Goal: Find specific page/section: Find specific page/section

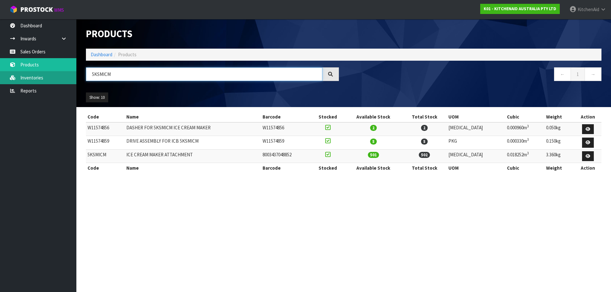
paste input "MT2109AB"
drag, startPoint x: 128, startPoint y: 76, endPoint x: 29, endPoint y: 76, distance: 98.6
click at [30, 76] on body "Toggle navigation ProStock WMS K01 - KITCHENAID AUSTRALIA PTY LTD [GEOGRAPHIC_D…" at bounding box center [305, 146] width 611 height 292
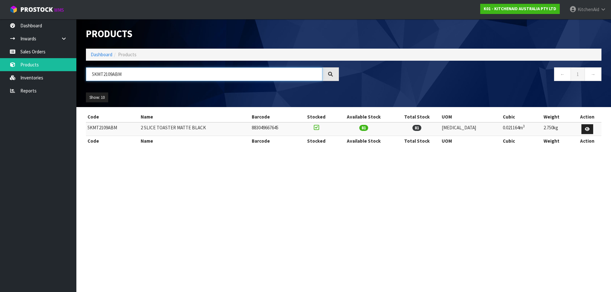
paste input "EK1701AER"
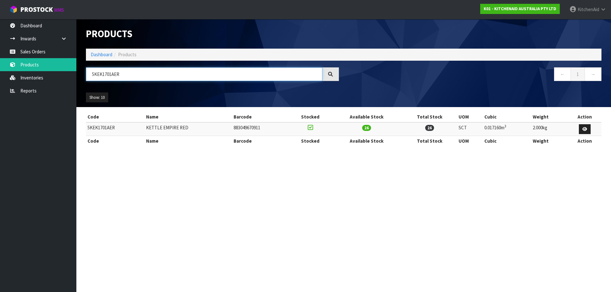
click at [135, 75] on input "5KEK1701AER" at bounding box center [204, 74] width 236 height 14
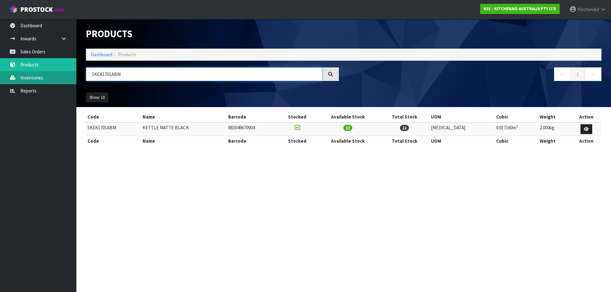
drag, startPoint x: 136, startPoint y: 72, endPoint x: 47, endPoint y: 80, distance: 89.0
click at [50, 80] on body "Toggle navigation ProStock WMS K01 - KITCHENAID AUSTRALIA PTY LTD [GEOGRAPHIC_D…" at bounding box center [305, 146] width 611 height 292
paste input "MT2109APL"
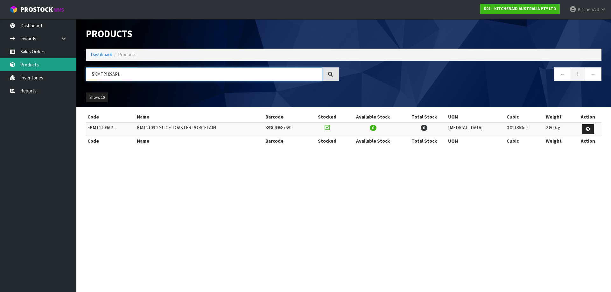
paste input "SM195PSAPP"
drag, startPoint x: 136, startPoint y: 74, endPoint x: 18, endPoint y: 66, distance: 117.7
click at [18, 66] on body "Toggle navigation ProStock WMS K01 - KITCHENAID AUSTRALIA PTY LTD [GEOGRAPHIC_D…" at bounding box center [305, 146] width 611 height 292
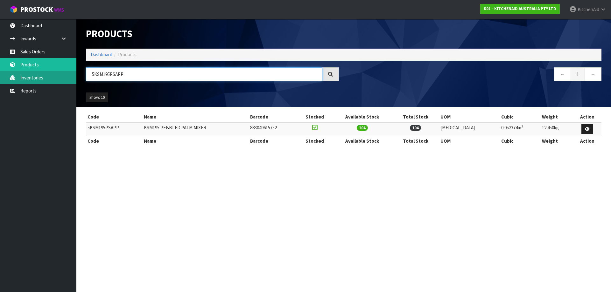
paste input "EK1701ABM"
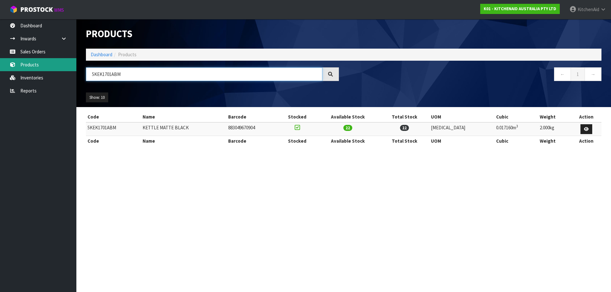
drag, startPoint x: 144, startPoint y: 71, endPoint x: 26, endPoint y: 59, distance: 118.0
click at [27, 59] on body "Toggle navigation ProStock WMS K01 - KITCHENAID AUSTRALIA PTY LTD [GEOGRAPHIC_D…" at bounding box center [305, 146] width 611 height 292
paste input "MT4109"
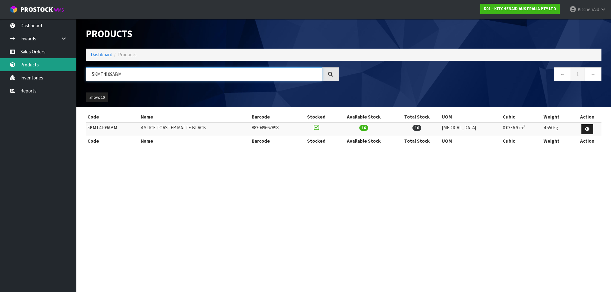
drag, startPoint x: 123, startPoint y: 76, endPoint x: 42, endPoint y: 67, distance: 81.9
click at [43, 68] on body "Toggle navigation ProStock WMS K01 - KITCHENAID AUSTRALIA PTY LTD [GEOGRAPHIC_D…" at bounding box center [305, 146] width 611 height 292
paste input "SM195PSAFT"
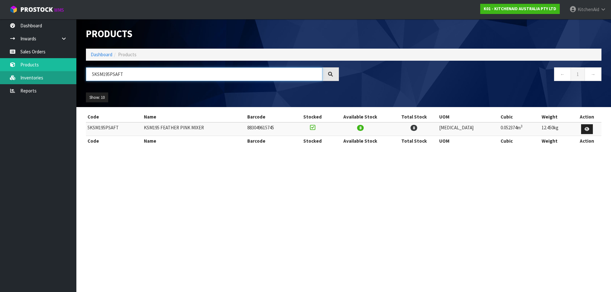
drag, startPoint x: 130, startPoint y: 72, endPoint x: 67, endPoint y: 73, distance: 63.0
click at [67, 73] on body "Toggle navigation ProStock WMS K01 - KITCHENAID AUSTRALIA PTY LTD [GEOGRAPHIC_D…" at bounding box center [305, 146] width 611 height 292
paste input "5SSBRC"
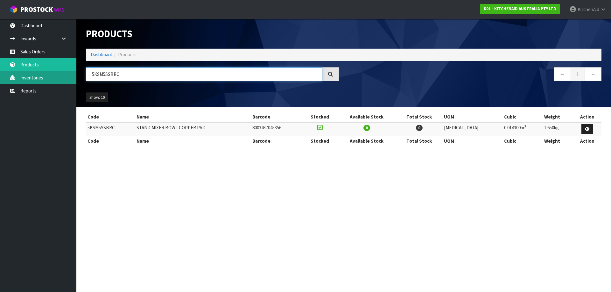
drag, startPoint x: 131, startPoint y: 75, endPoint x: 24, endPoint y: 75, distance: 107.8
click at [24, 75] on body "Toggle navigation ProStock WMS K01 - KITCHENAID AUSTRALIA PTY LTD [GEOGRAPHIC_D…" at bounding box center [305, 146] width 611 height 292
paste input "MT4109ABM"
drag, startPoint x: 76, startPoint y: 75, endPoint x: 27, endPoint y: 81, distance: 49.7
click at [29, 80] on body "Toggle navigation ProStock WMS K01 - KITCHENAID AUSTRALIA PTY LTD [GEOGRAPHIC_D…" at bounding box center [305, 146] width 611 height 292
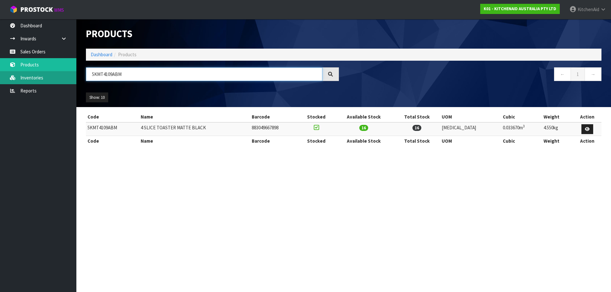
paste input "SM195PS"
drag, startPoint x: 130, startPoint y: 75, endPoint x: 67, endPoint y: 72, distance: 62.7
click at [67, 72] on body "Toggle navigation ProStock WMS K01 - KITCHENAID AUSTRALIA PTY LTD [GEOGRAPHIC_D…" at bounding box center [305, 146] width 611 height 292
paste input "MT4109"
drag, startPoint x: 159, startPoint y: 73, endPoint x: 0, endPoint y: 74, distance: 159.3
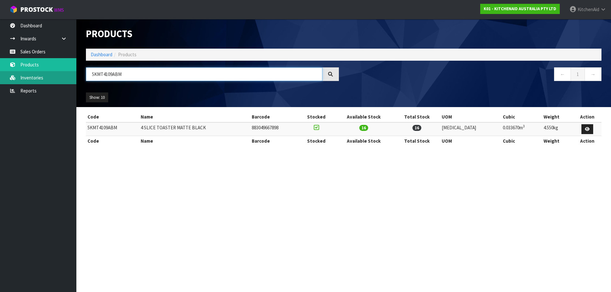
click at [0, 74] on body "Toggle navigation ProStock WMS K01 - KITCHENAID AUSTRALIA PTY LTD [GEOGRAPHIC_D…" at bounding box center [305, 146] width 611 height 292
paste input "FP0921APT"
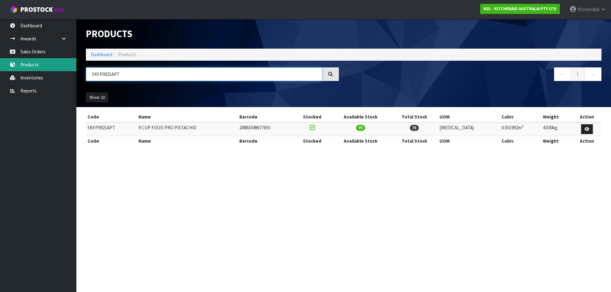
drag, startPoint x: 121, startPoint y: 79, endPoint x: 76, endPoint y: 71, distance: 46.0
click at [76, 71] on body "Toggle navigation ProStock WMS K01 - KITCHENAID AUSTRALIA PTY LTD [GEOGRAPHIC_D…" at bounding box center [305, 146] width 611 height 292
paste input "SM195PS"
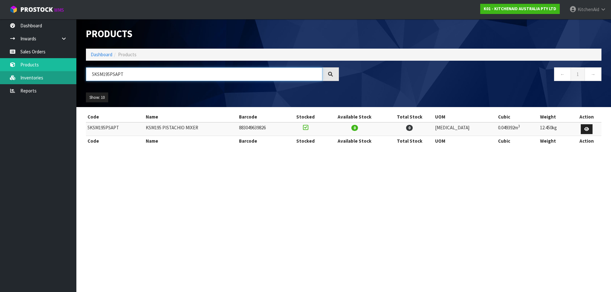
drag, startPoint x: 133, startPoint y: 75, endPoint x: 55, endPoint y: 76, distance: 77.9
click at [56, 76] on body "Toggle navigation ProStock WMS K01 - KITCHENAID AUSTRALIA PTY LTD [GEOGRAPHIC_D…" at bounding box center [305, 146] width 611 height 292
paste input "MT2109APL"
type input "5KMT2109APL"
